Goal: Transaction & Acquisition: Purchase product/service

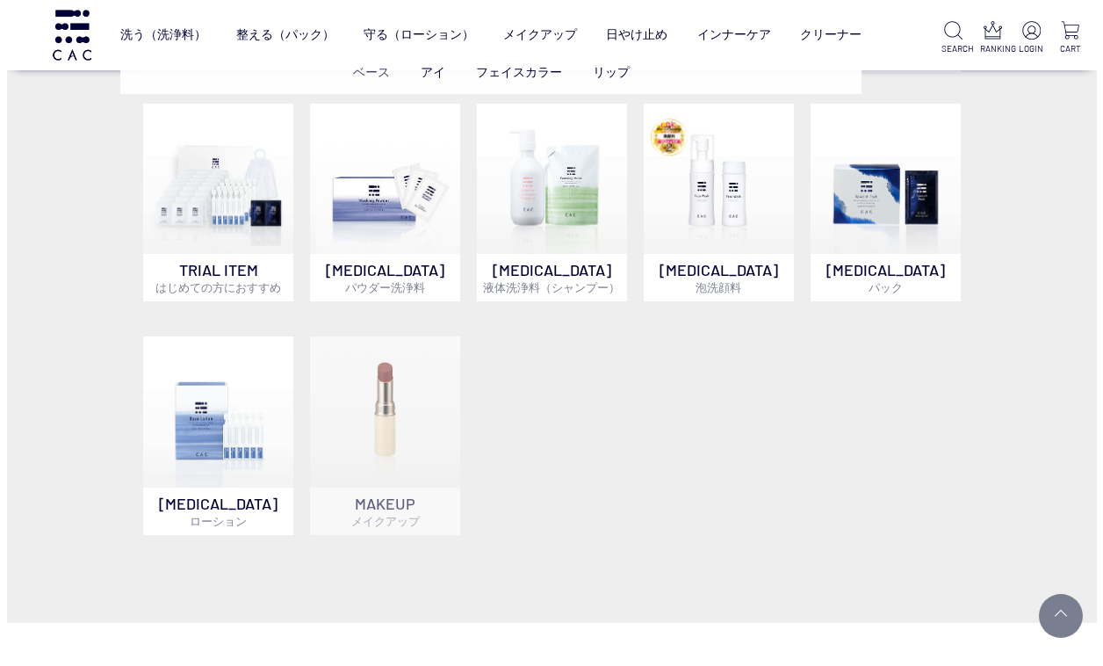
scroll to position [1054, 0]
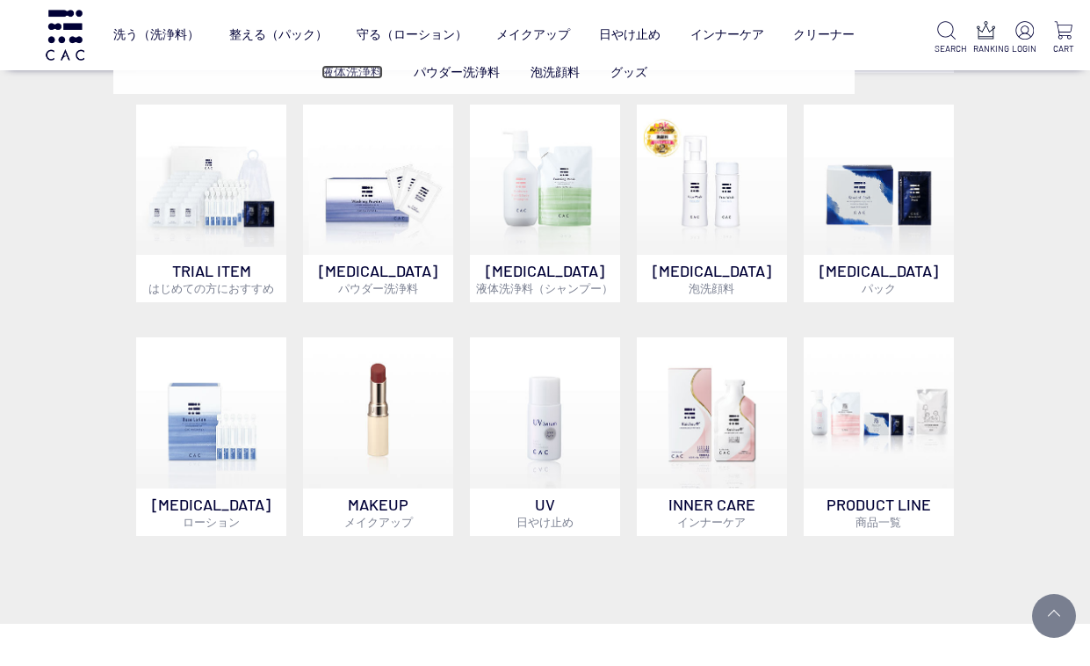
click at [373, 75] on link "液体洗浄料" at bounding box center [351, 72] width 61 height 14
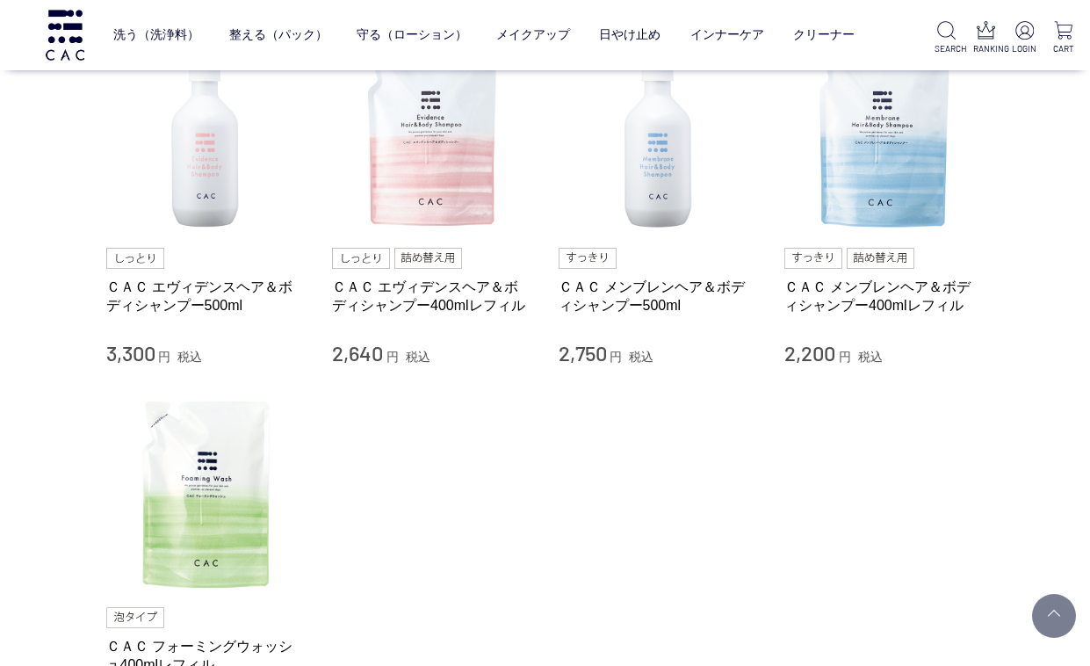
scroll to position [88, 0]
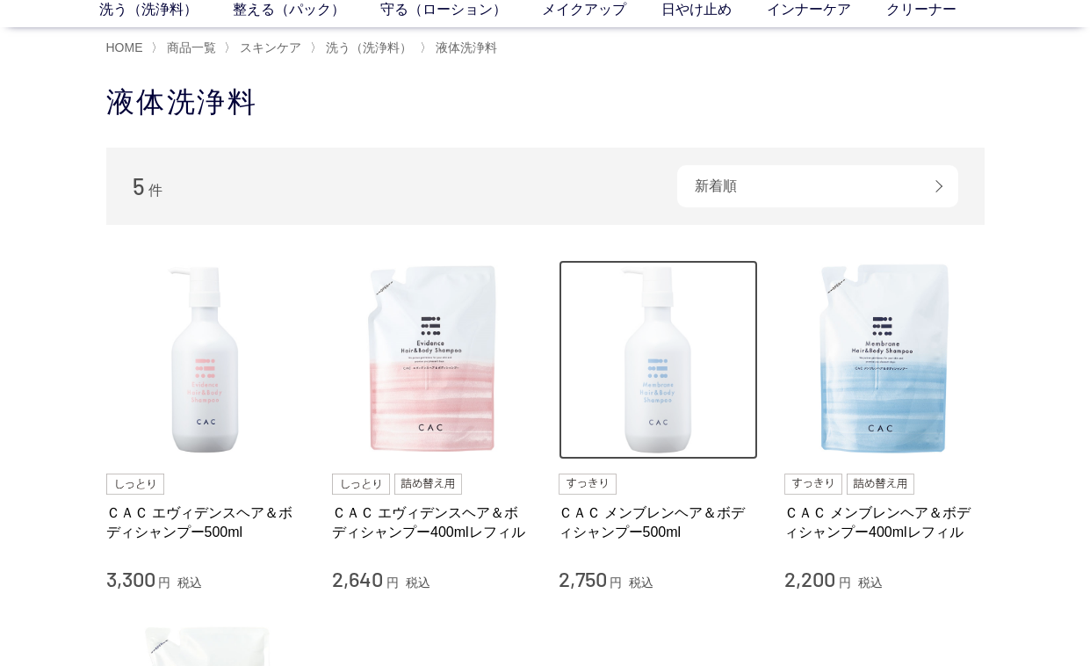
click at [649, 363] on img at bounding box center [659, 360] width 200 height 200
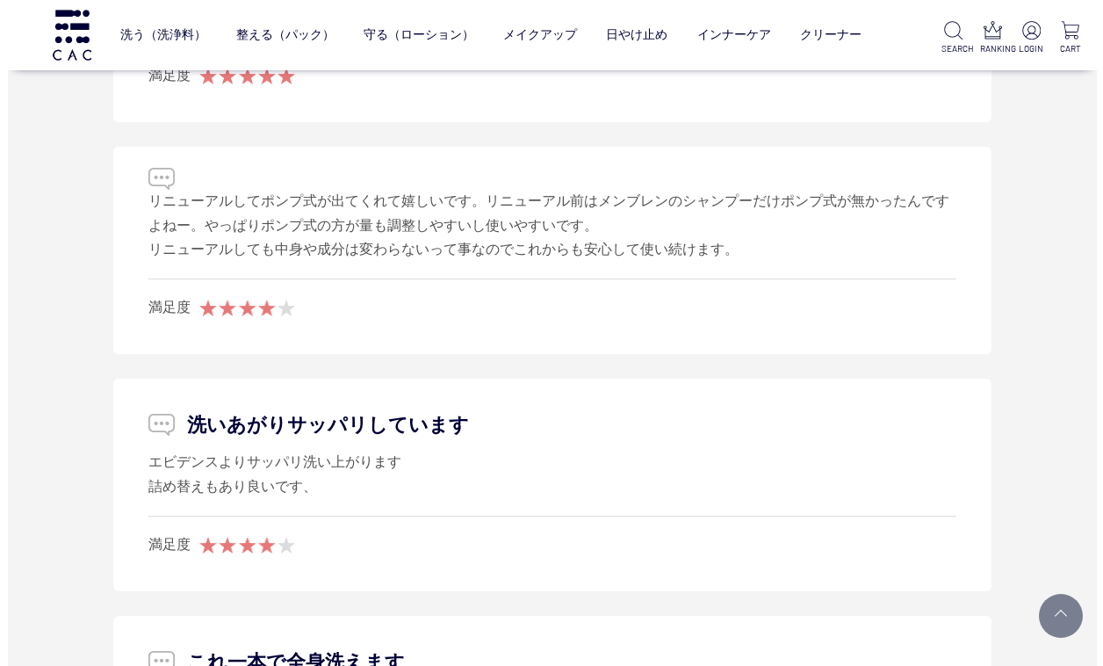
scroll to position [3777, 0]
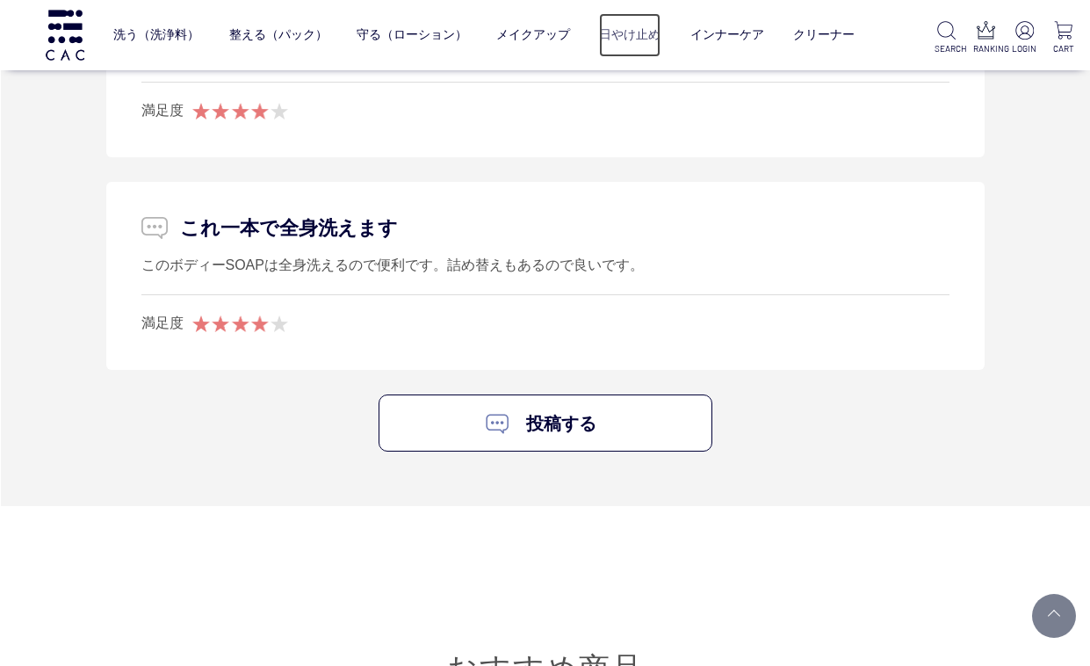
click at [638, 35] on link "日やけ止め" at bounding box center [629, 34] width 61 height 43
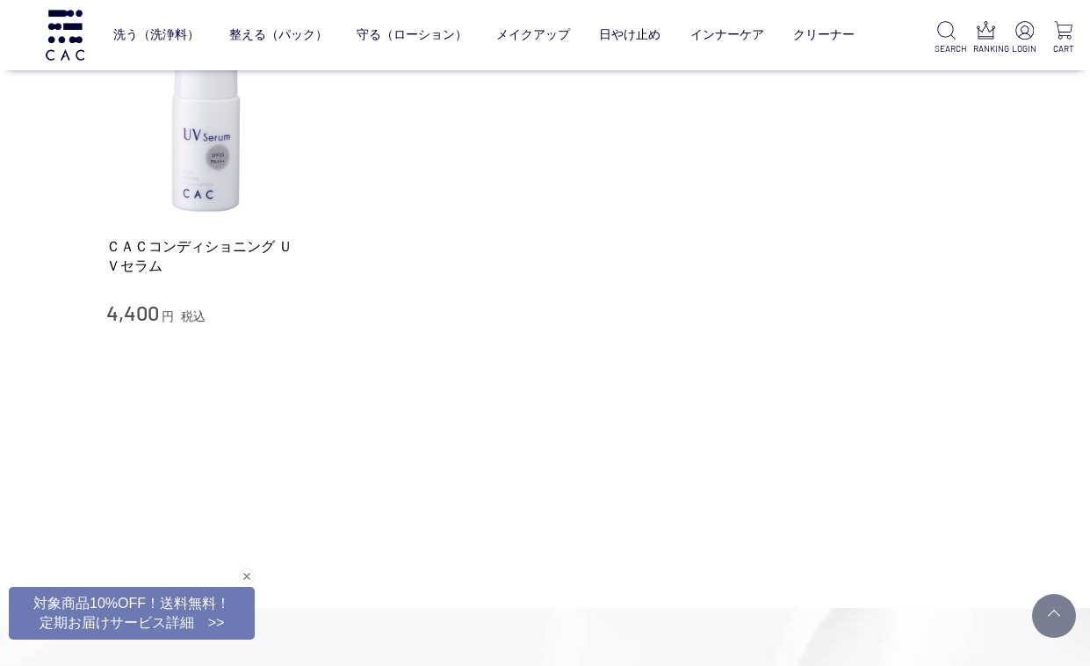
scroll to position [439, 0]
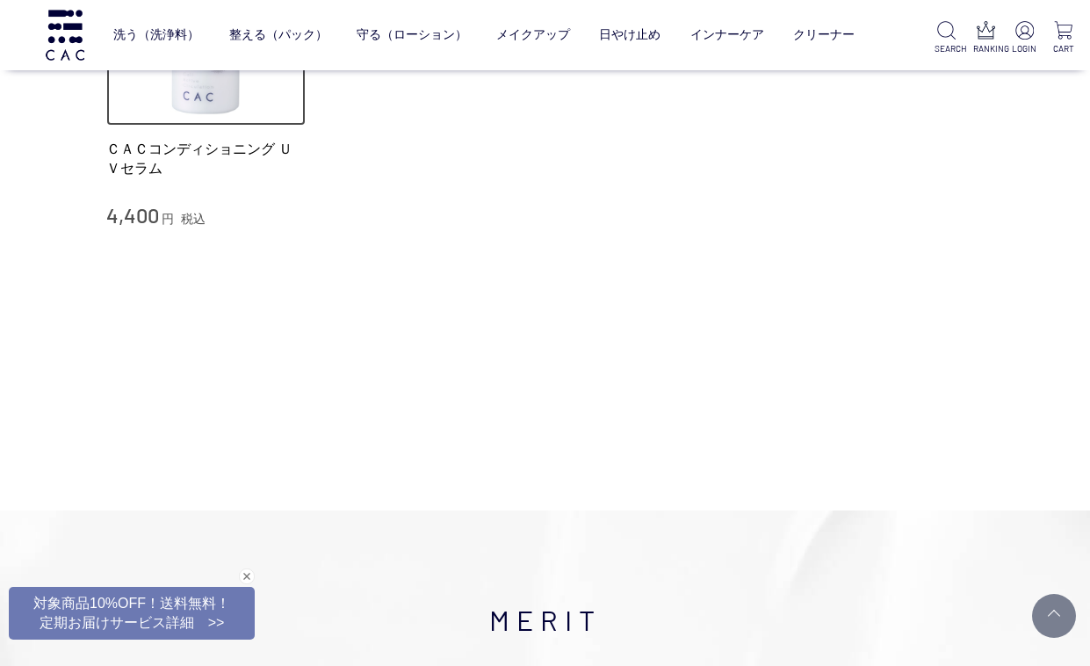
click at [214, 105] on img at bounding box center [206, 26] width 200 height 200
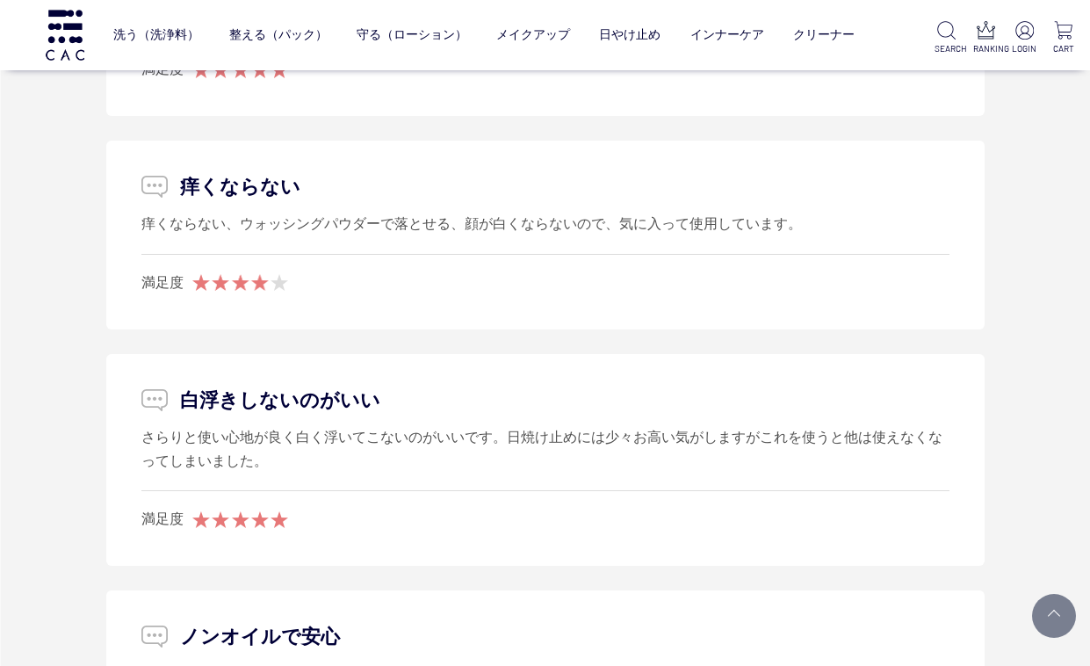
scroll to position [3250, 0]
